Goal: Go to known website: Access a specific website the user already knows

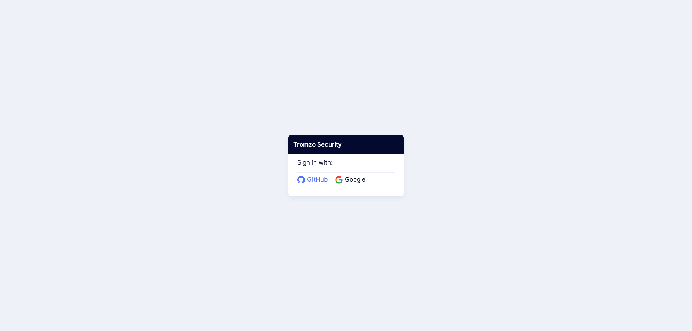
click at [308, 179] on span "GitHub" at bounding box center [317, 179] width 25 height 9
click at [317, 178] on span "GitHub" at bounding box center [317, 179] width 25 height 9
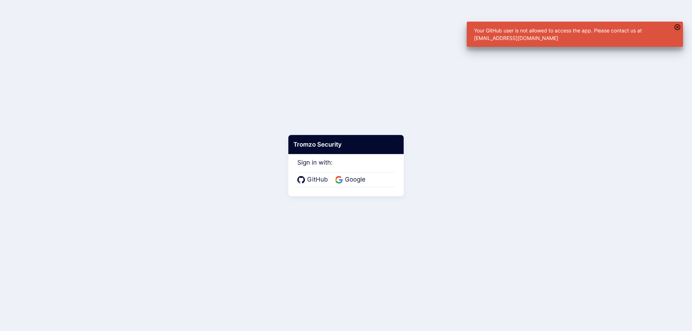
click at [681, 27] on button "button" at bounding box center [677, 27] width 11 height 11
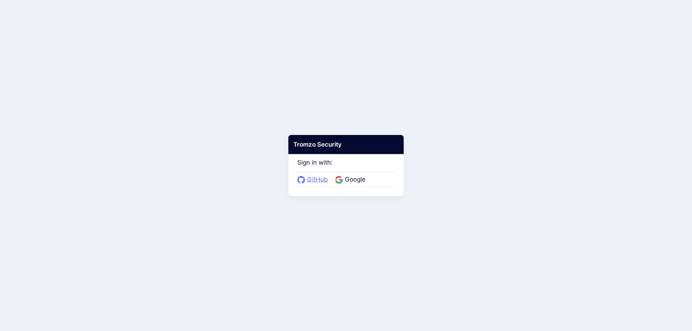
click at [317, 181] on span "GitHub" at bounding box center [317, 179] width 25 height 9
